Goal: Task Accomplishment & Management: Manage account settings

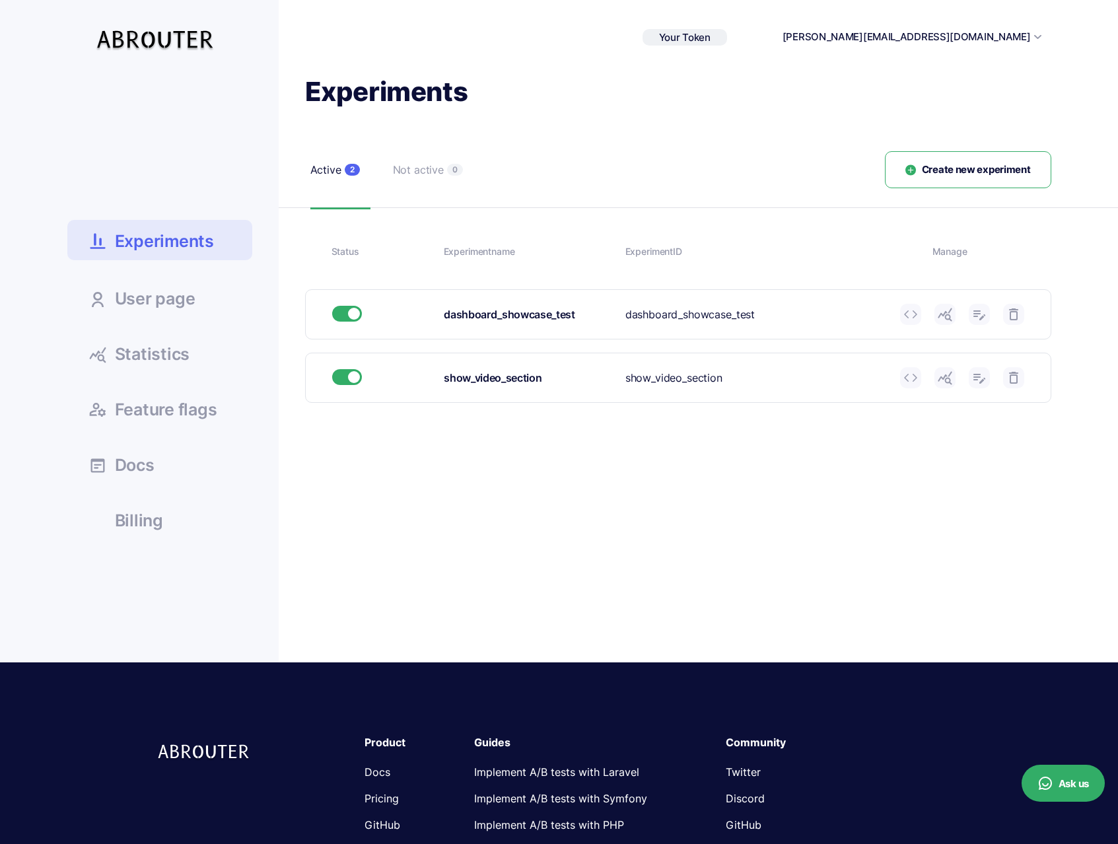
click at [711, 40] on span "Your Token" at bounding box center [685, 37] width 52 height 13
click at [989, 319] on link at bounding box center [979, 314] width 21 height 21
type input "dashboard_showcase_test"
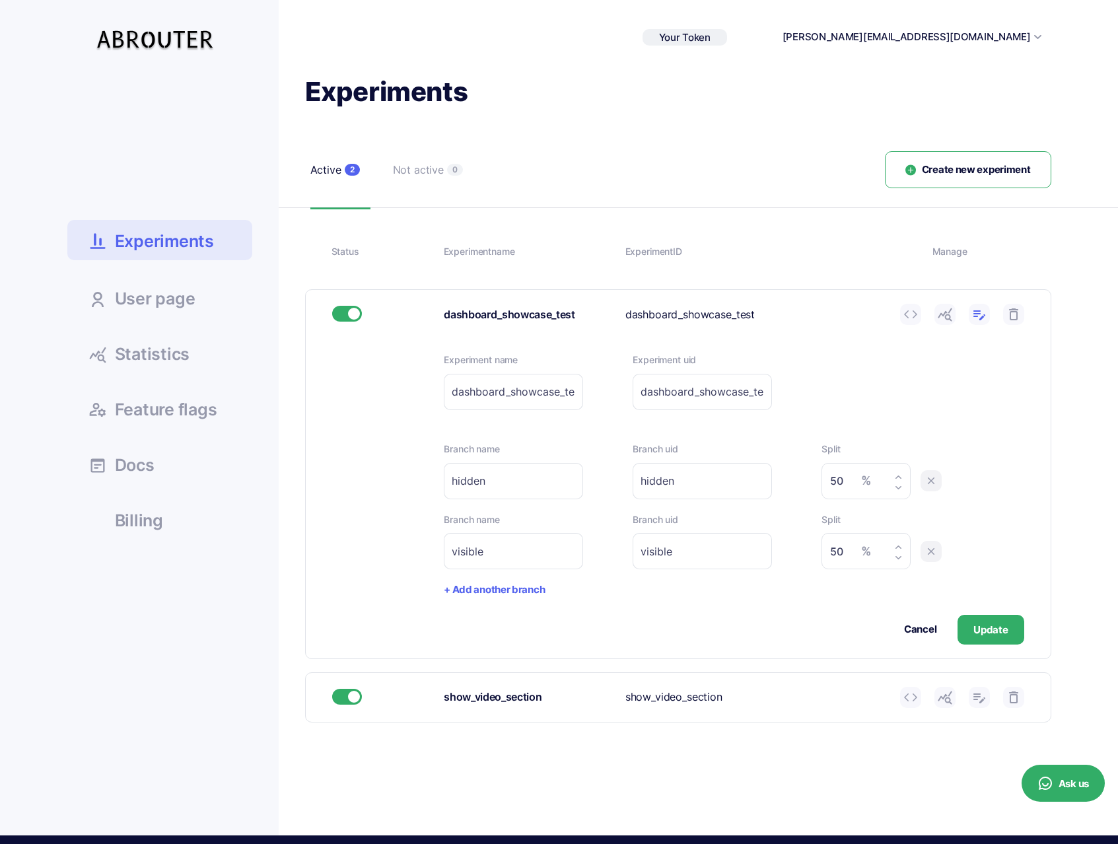
click at [979, 631] on button "Update" at bounding box center [991, 630] width 66 height 30
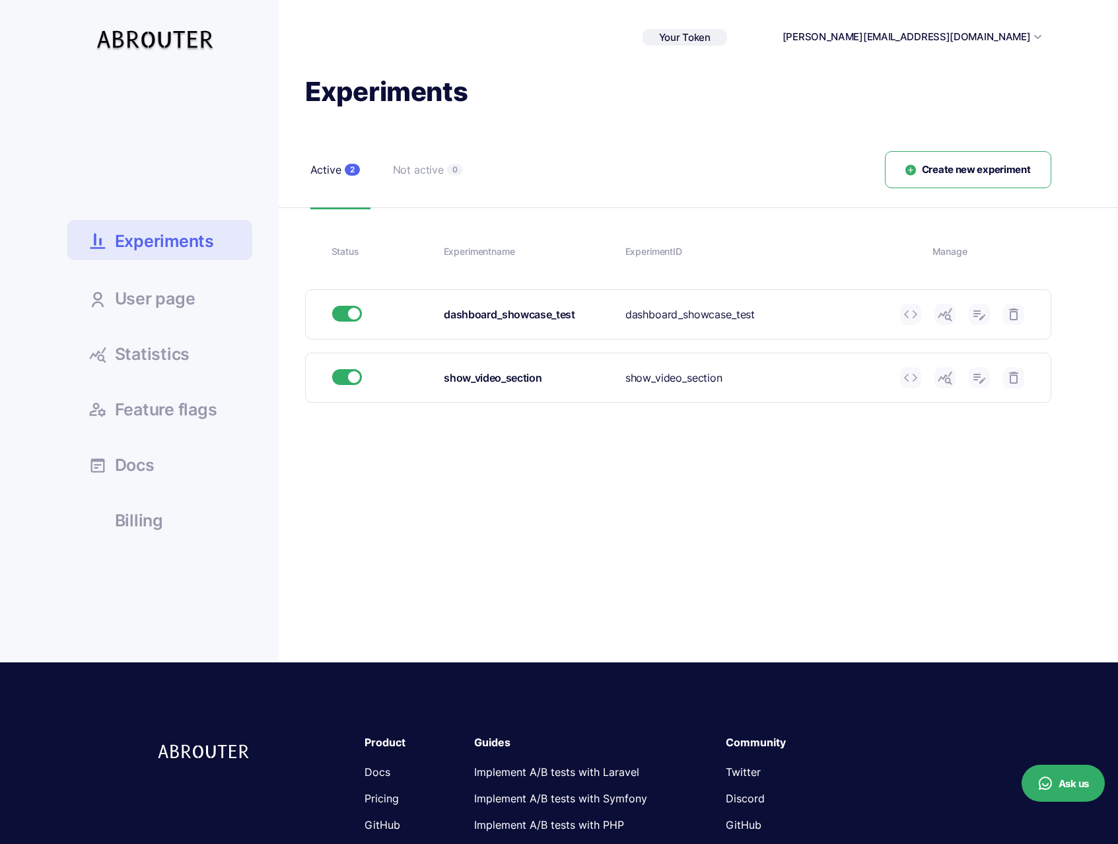
click at [209, 345] on link "Statistics" at bounding box center [159, 353] width 185 height 36
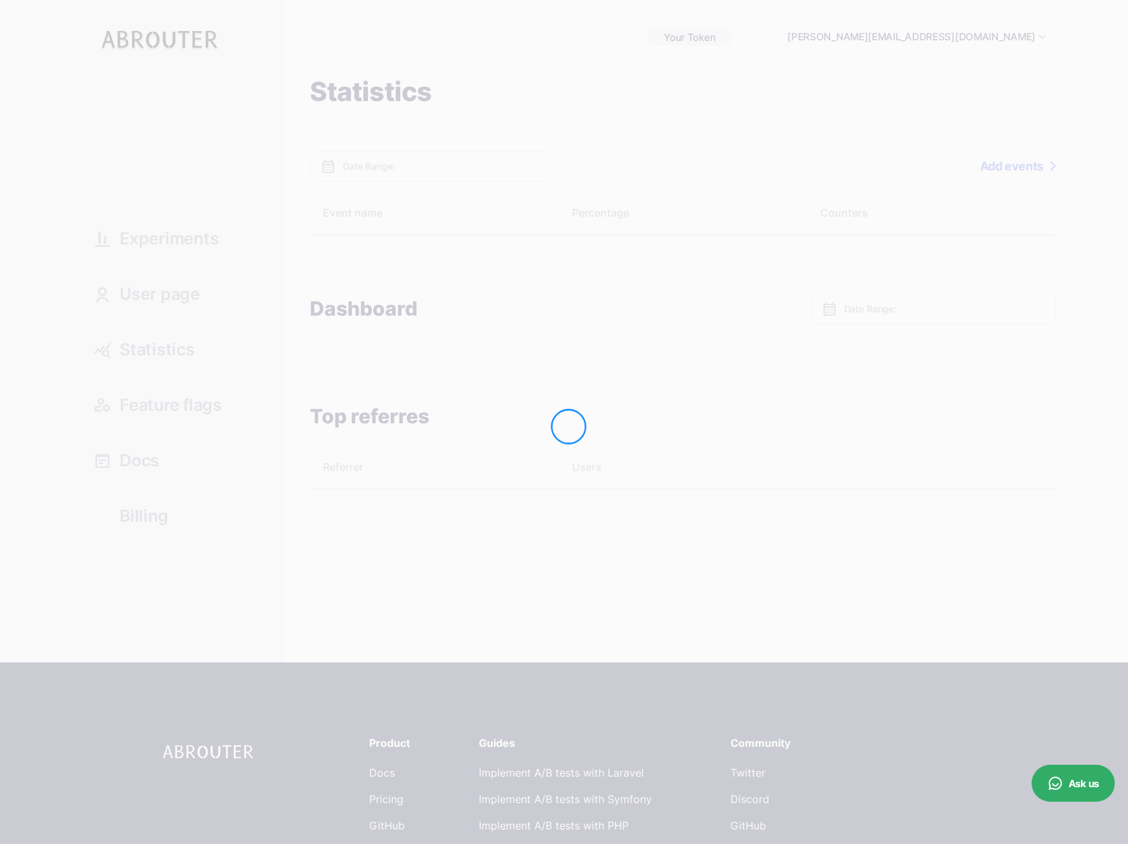
type input "Oct 10, 2025 - Oct 10, 2025"
type input "Oct 04, 2025 - Oct 10, 2025"
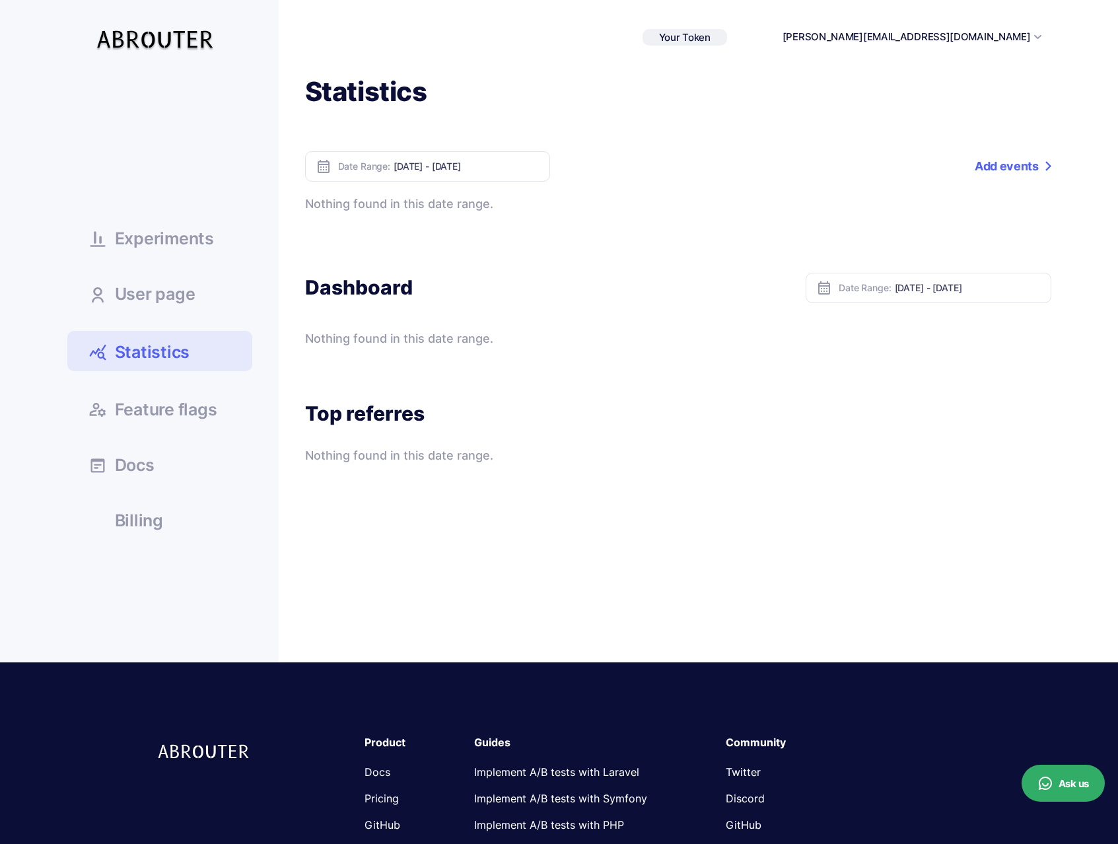
click at [165, 301] on span "User page" at bounding box center [155, 294] width 81 height 17
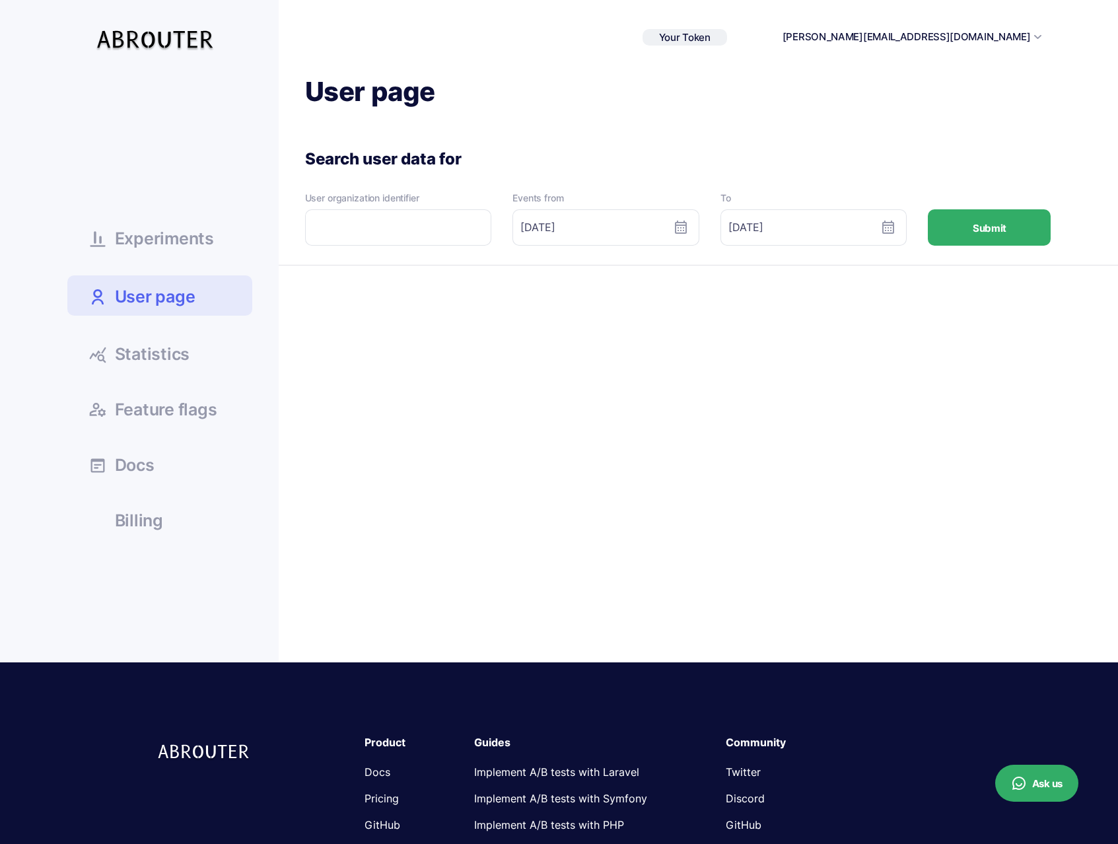
click at [960, 232] on button "Submit" at bounding box center [989, 227] width 123 height 36
click at [195, 238] on span "Experiments" at bounding box center [164, 238] width 99 height 17
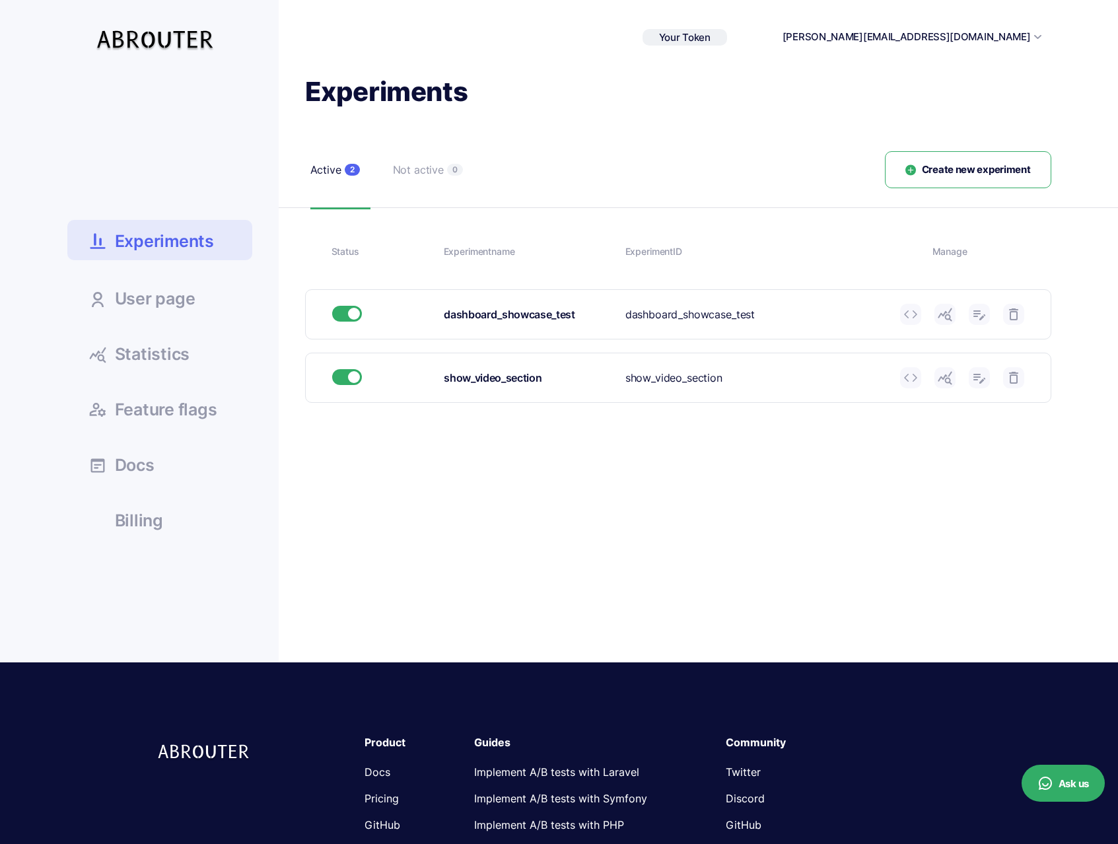
click at [948, 314] on icon at bounding box center [945, 314] width 16 height 16
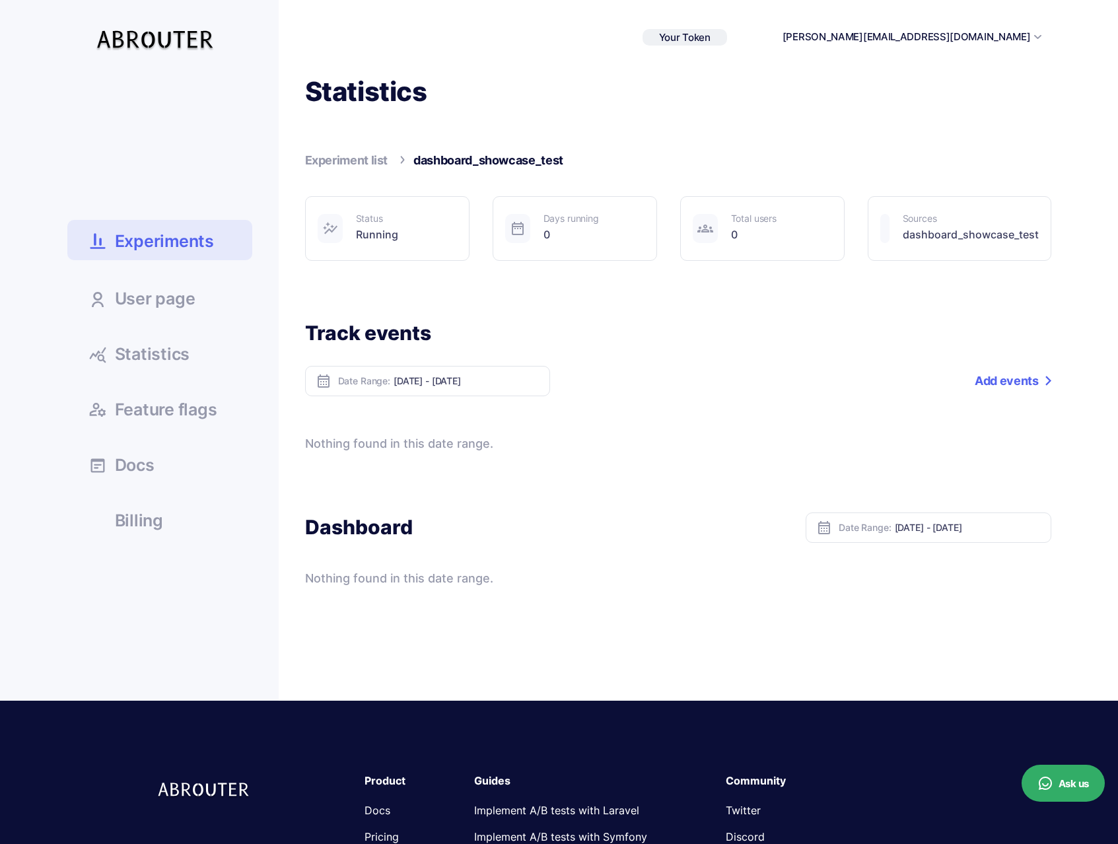
click at [197, 234] on span "Experiments" at bounding box center [164, 241] width 99 height 23
